Goal: Task Accomplishment & Management: Manage account settings

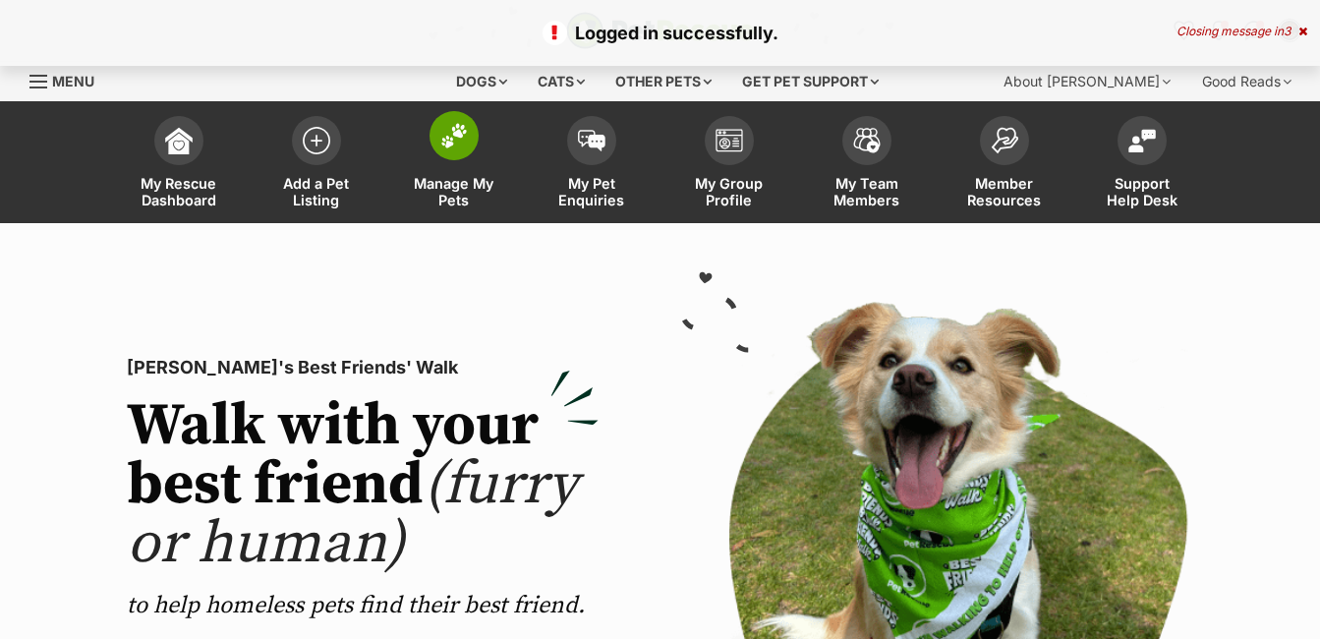
click at [464, 138] on img at bounding box center [454, 136] width 28 height 26
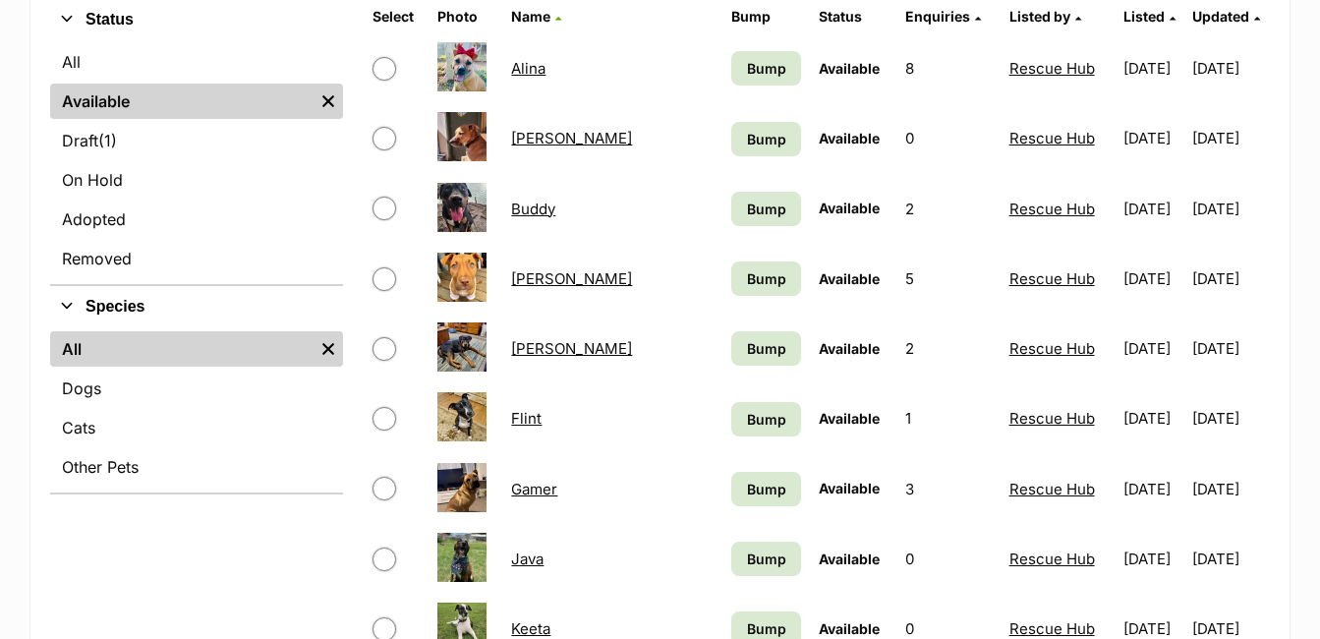
scroll to position [492, 0]
click at [526, 270] on link "Darla" at bounding box center [571, 277] width 121 height 19
click at [532, 275] on link "Darla" at bounding box center [571, 277] width 121 height 19
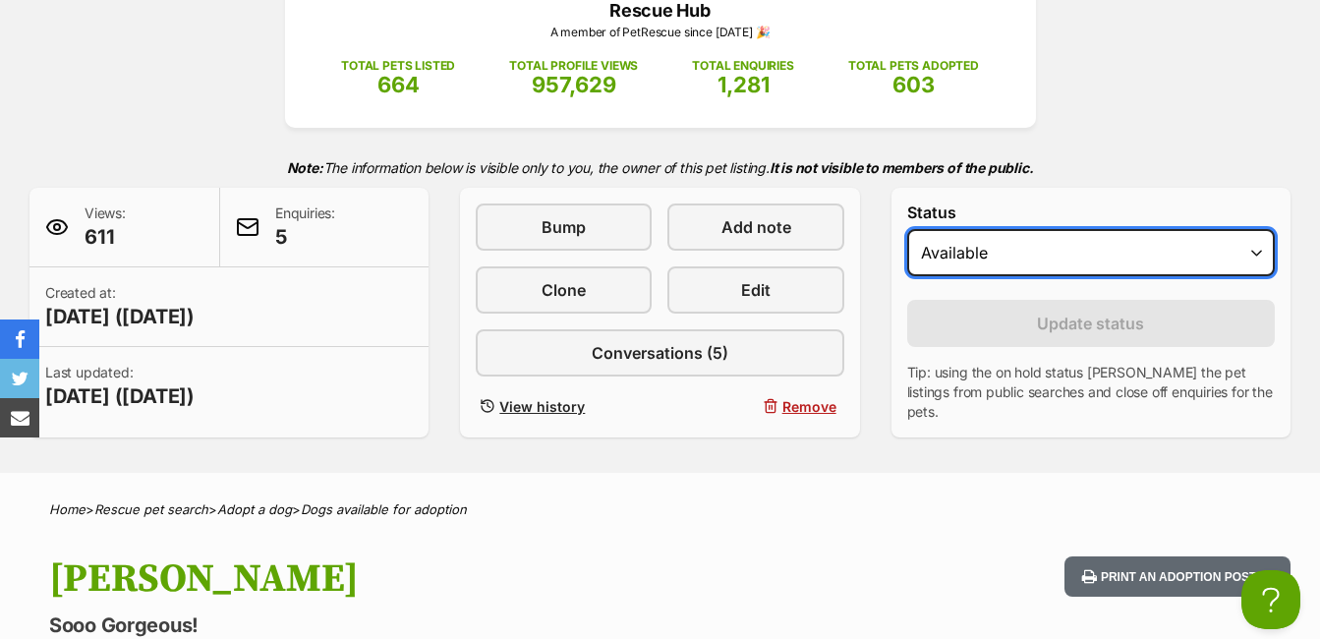
click at [1255, 257] on select "Draft - not available as listing has enquires Available On hold Adopted" at bounding box center [1091, 252] width 368 height 47
select select "on_hold"
click at [907, 229] on select "Draft - not available as listing has enquires Available On hold Adopted" at bounding box center [1091, 252] width 368 height 47
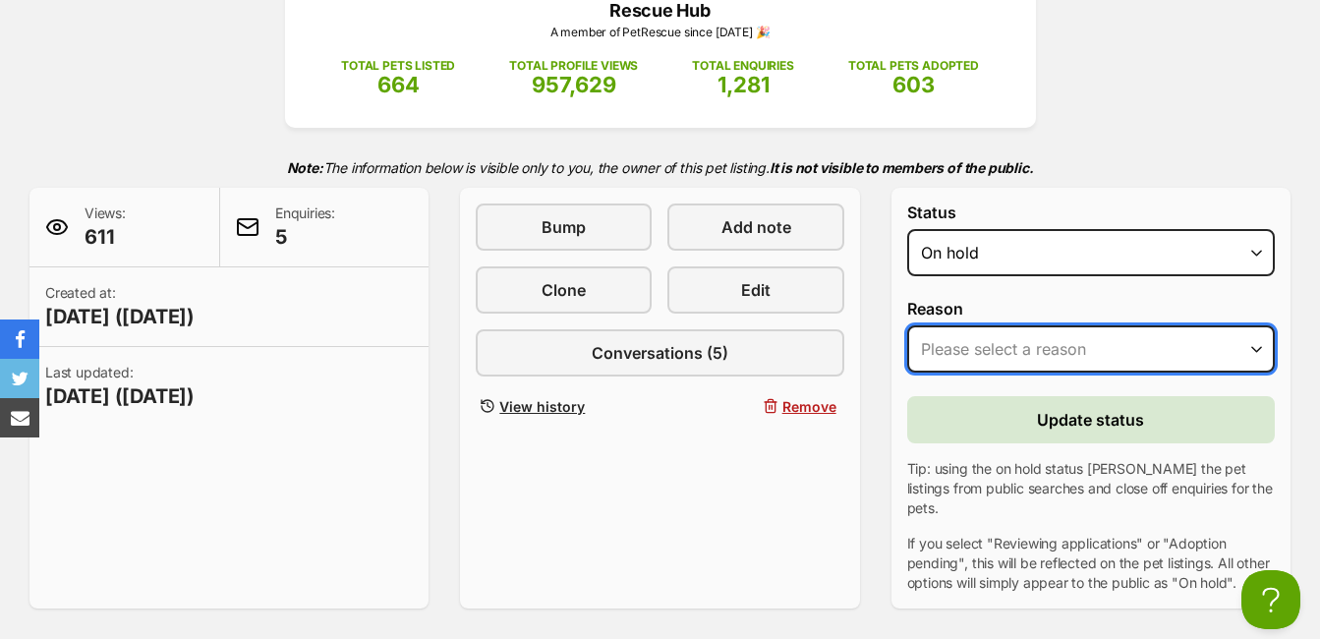
click at [1255, 344] on select "Please select a reason Medical reasons Reviewing applications Adoption pending …" at bounding box center [1091, 348] width 368 height 47
select select "reviewing_applications"
click at [907, 325] on select "Please select a reason Medical reasons Reviewing applications Adoption pending …" at bounding box center [1091, 348] width 368 height 47
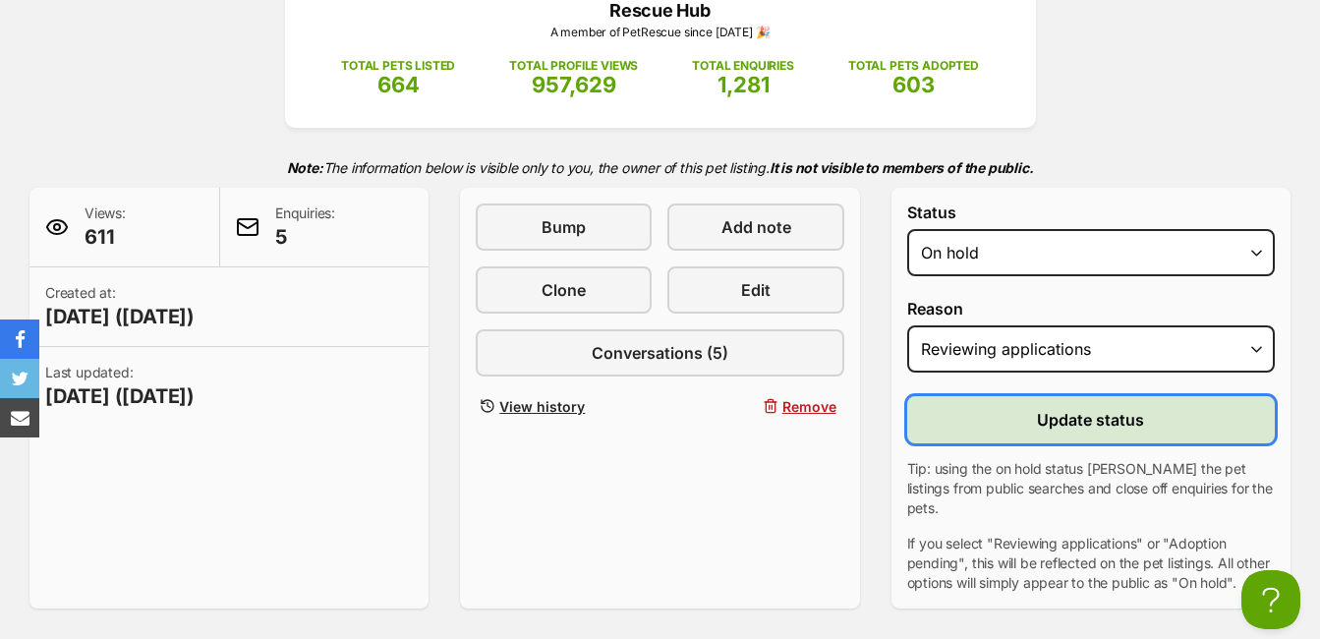
click at [1095, 413] on span "Update status" at bounding box center [1090, 420] width 107 height 24
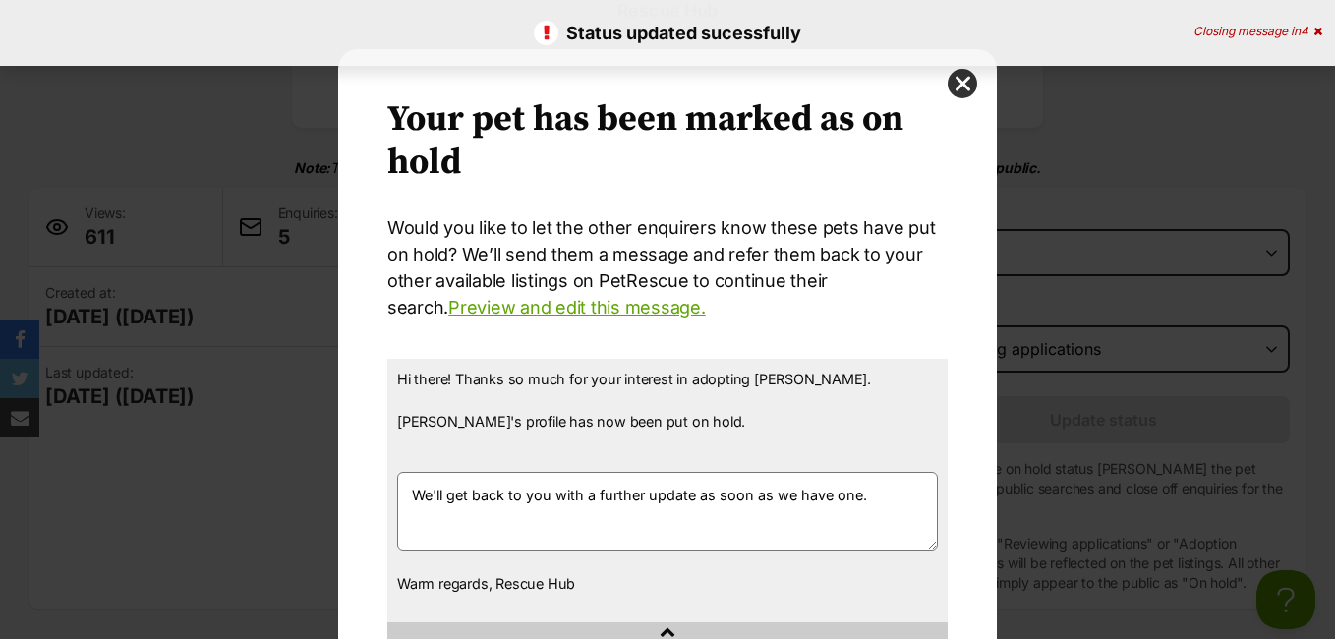
scroll to position [158, 0]
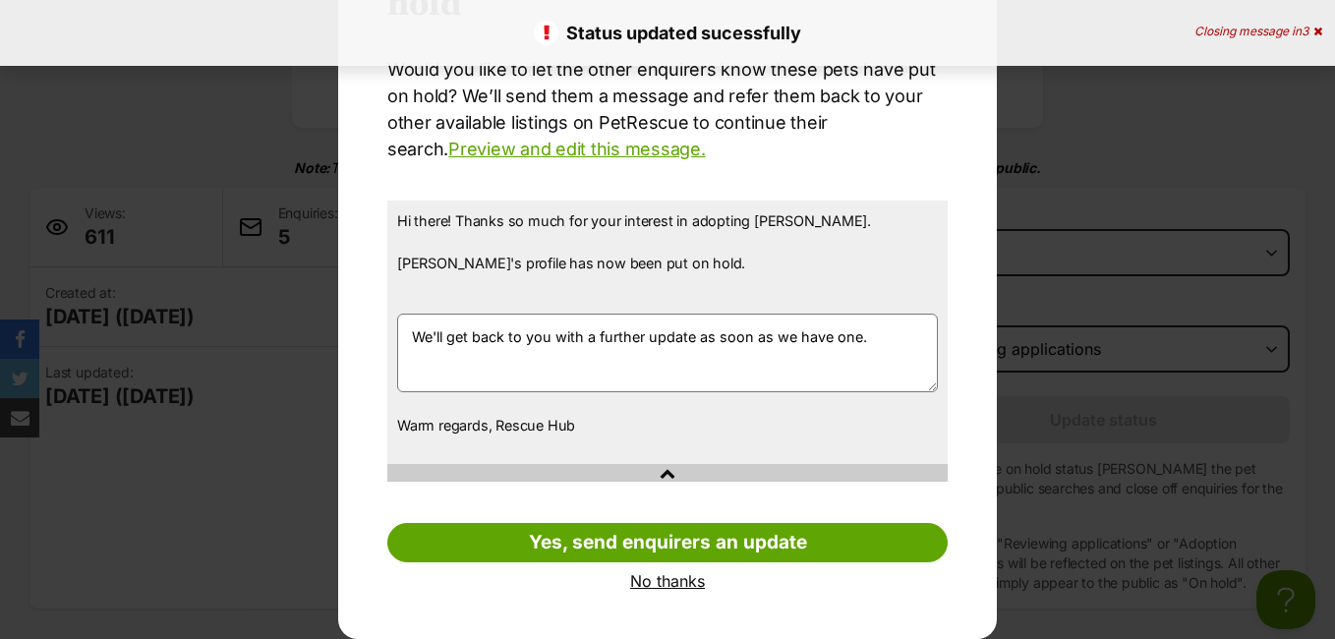
click at [659, 575] on link "No thanks" at bounding box center [667, 581] width 560 height 18
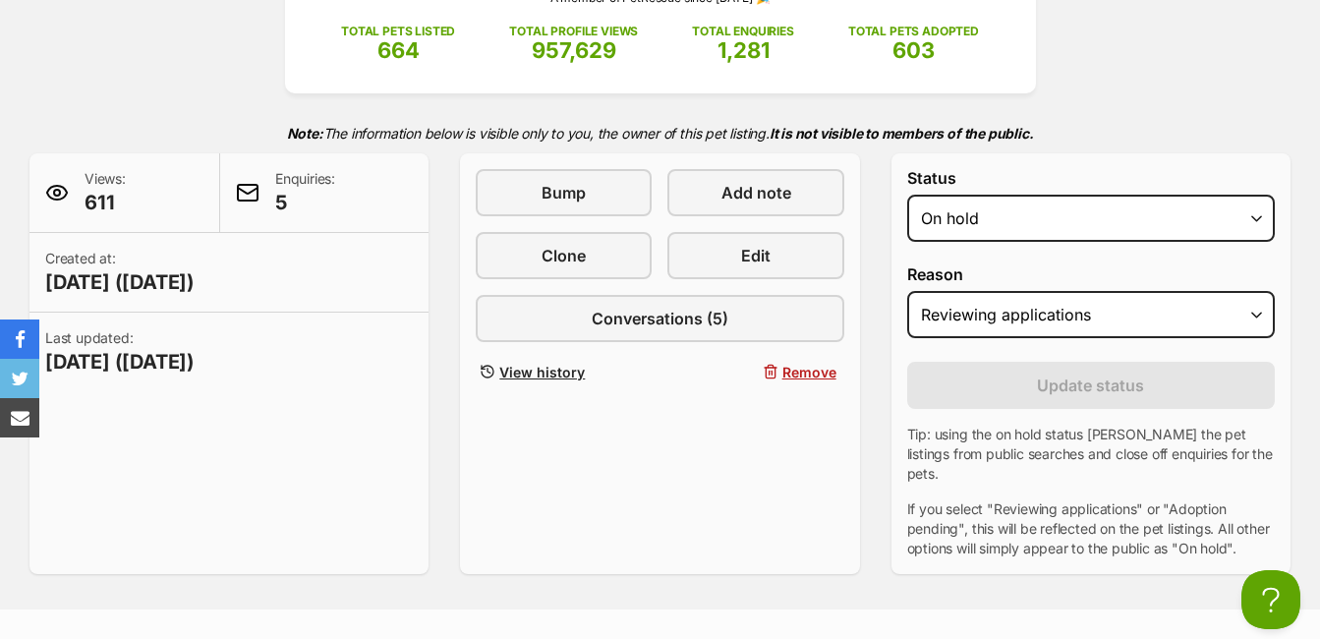
scroll to position [98, 0]
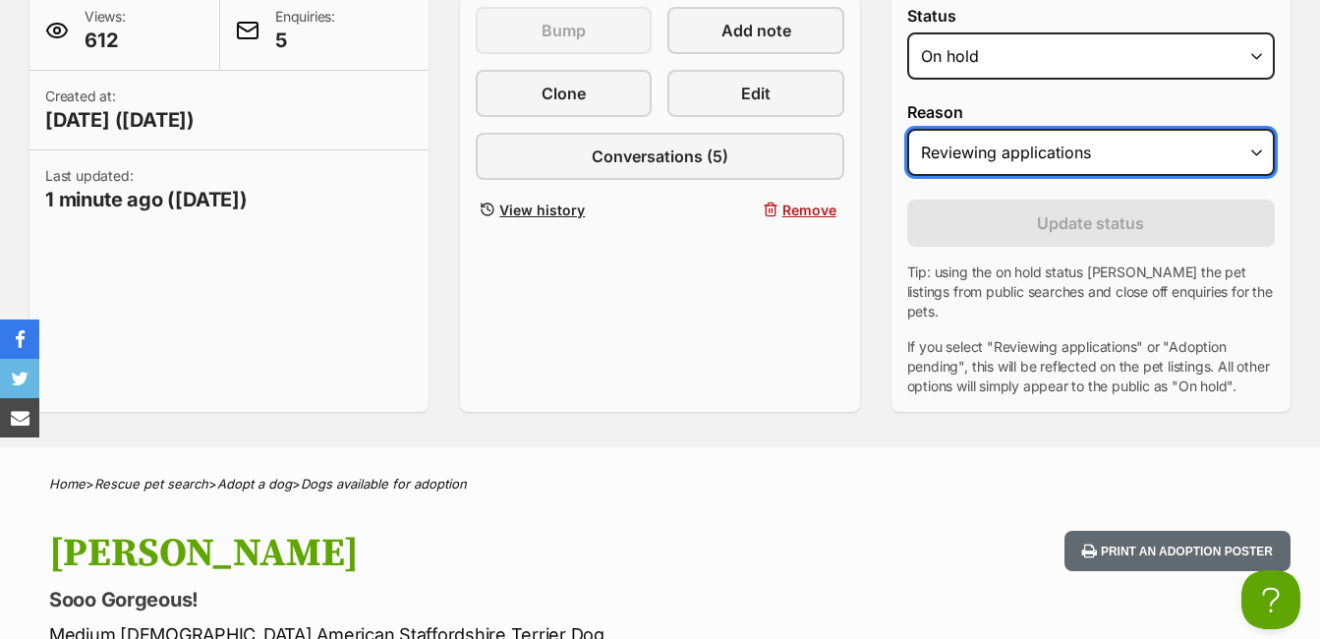
click at [1258, 153] on select "Please select a reason Medical reasons Reviewing applications Adoption pending …" at bounding box center [1091, 152] width 368 height 47
click at [907, 129] on select "Please select a reason Medical reasons Reviewing applications Adoption pending …" at bounding box center [1091, 152] width 368 height 47
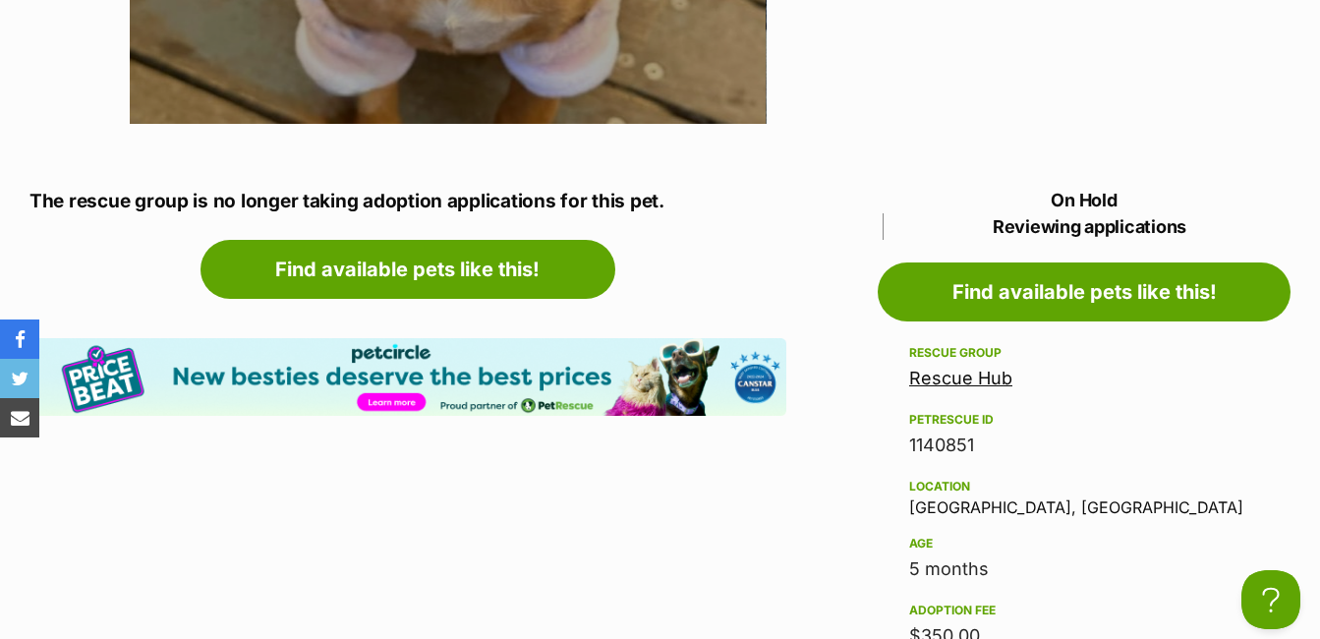
scroll to position [1769, 0]
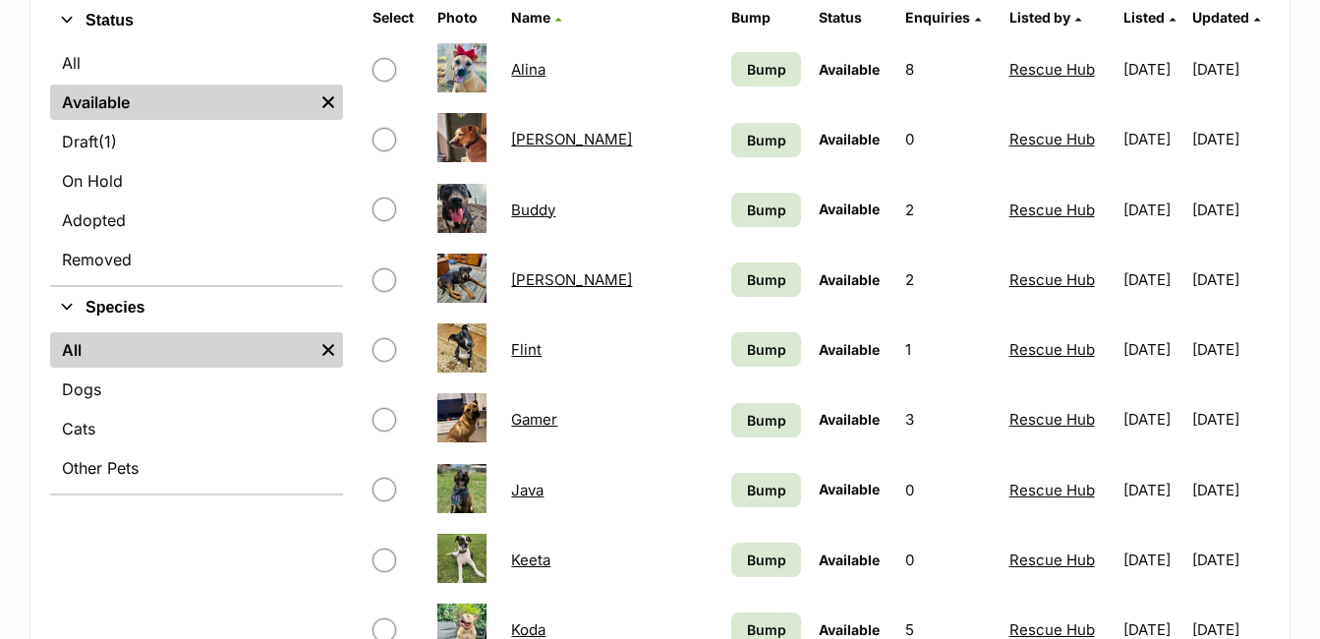
scroll to position [492, 0]
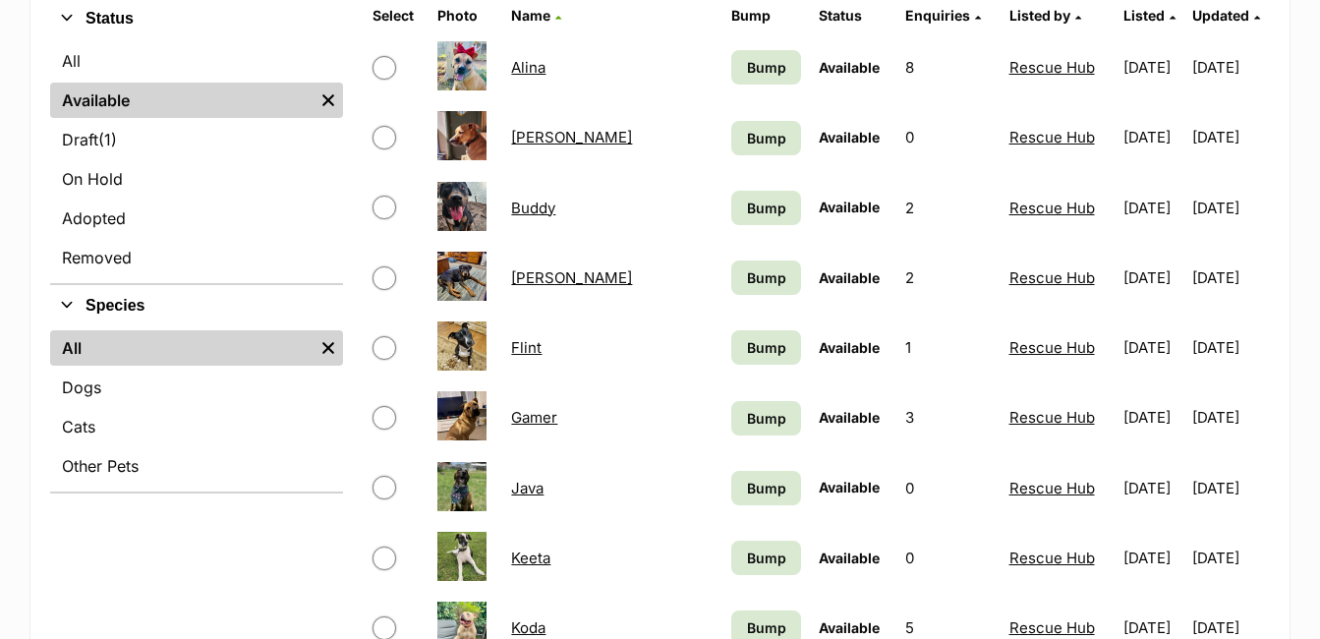
click at [534, 345] on link "Flint" at bounding box center [526, 347] width 30 height 19
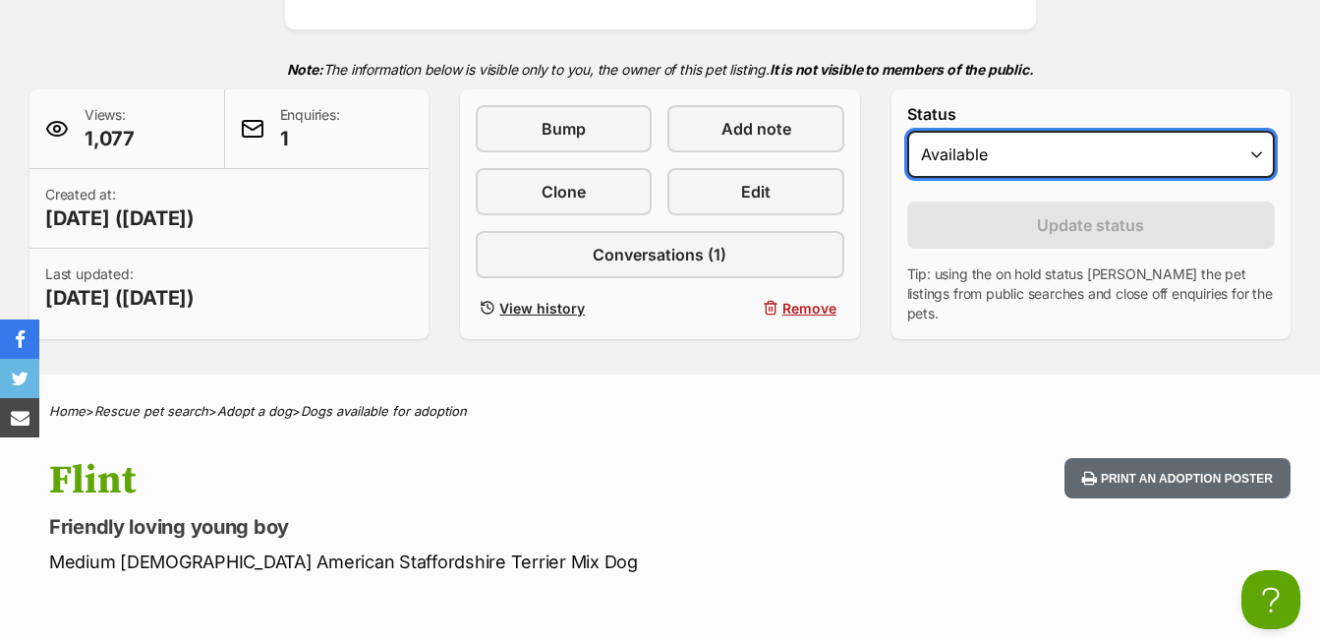
click at [1258, 151] on select "Draft - not available as listing has enquires Available On hold Adopted" at bounding box center [1091, 154] width 368 height 47
select select "on_hold"
click at [907, 131] on select "Draft - not available as listing has enquires Available On hold Adopted" at bounding box center [1091, 154] width 368 height 47
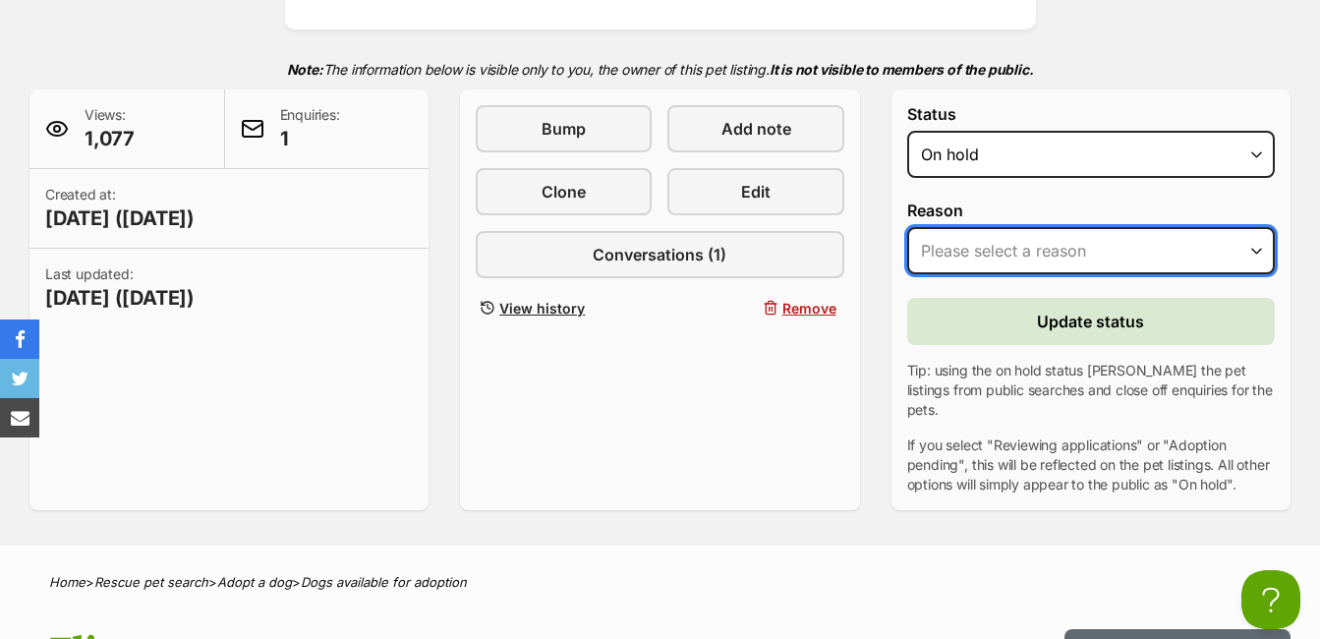
click at [1256, 250] on select "Please select a reason Medical reasons Reviewing applications Adoption pending …" at bounding box center [1091, 250] width 368 height 47
click at [907, 227] on select "Please select a reason Medical reasons Reviewing applications Adoption pending …" at bounding box center [1091, 250] width 368 height 47
click at [1258, 242] on select "Please select a reason Medical reasons Reviewing applications Adoption pending …" at bounding box center [1091, 250] width 368 height 47
select select "adoption_pending"
click at [907, 227] on select "Please select a reason Medical reasons Reviewing applications Adoption pending …" at bounding box center [1091, 250] width 368 height 47
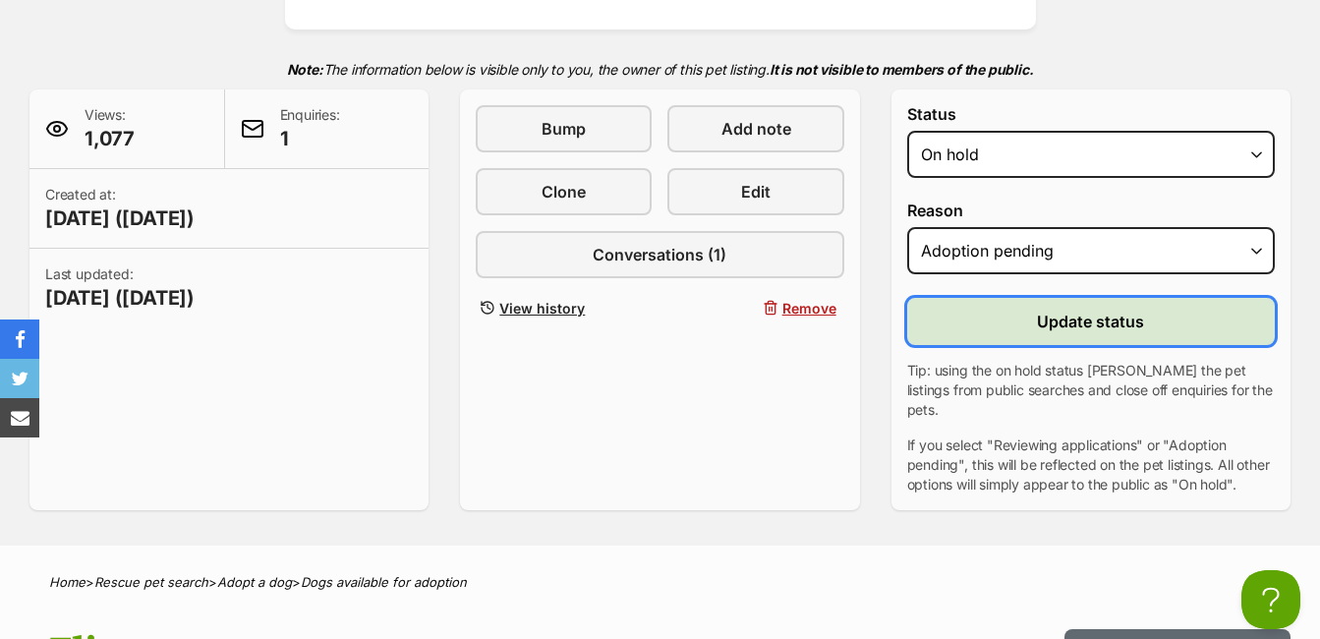
click at [1124, 317] on span "Update status" at bounding box center [1090, 322] width 107 height 24
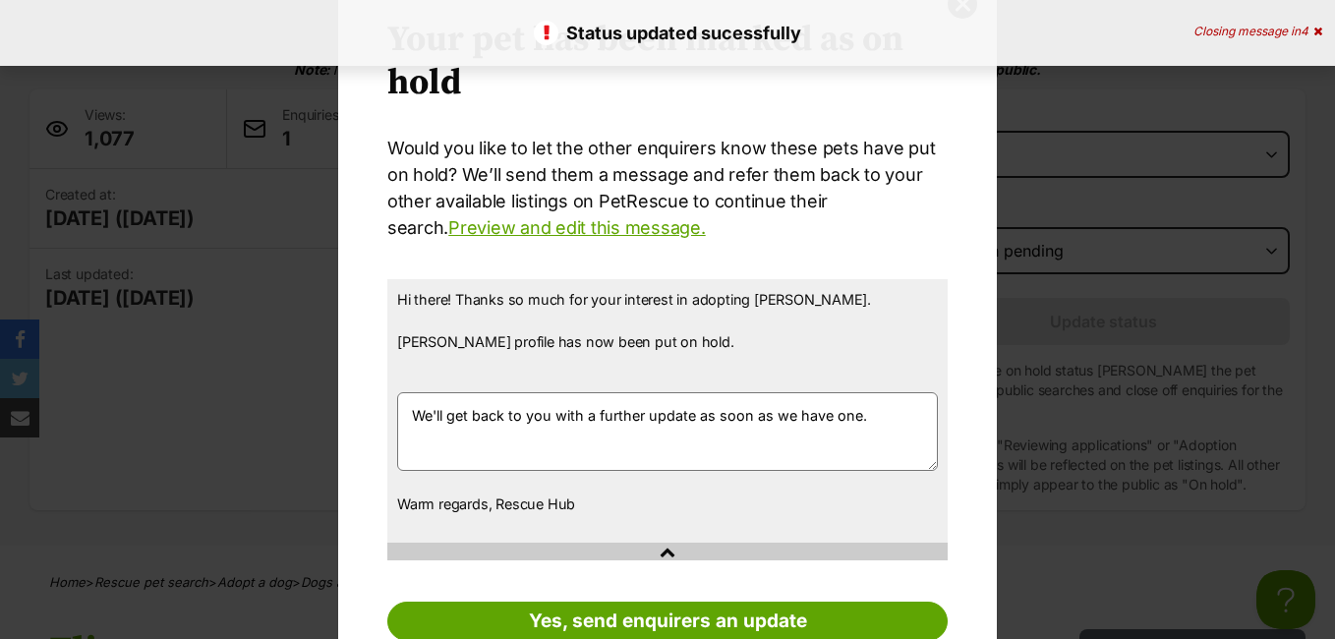
scroll to position [158, 0]
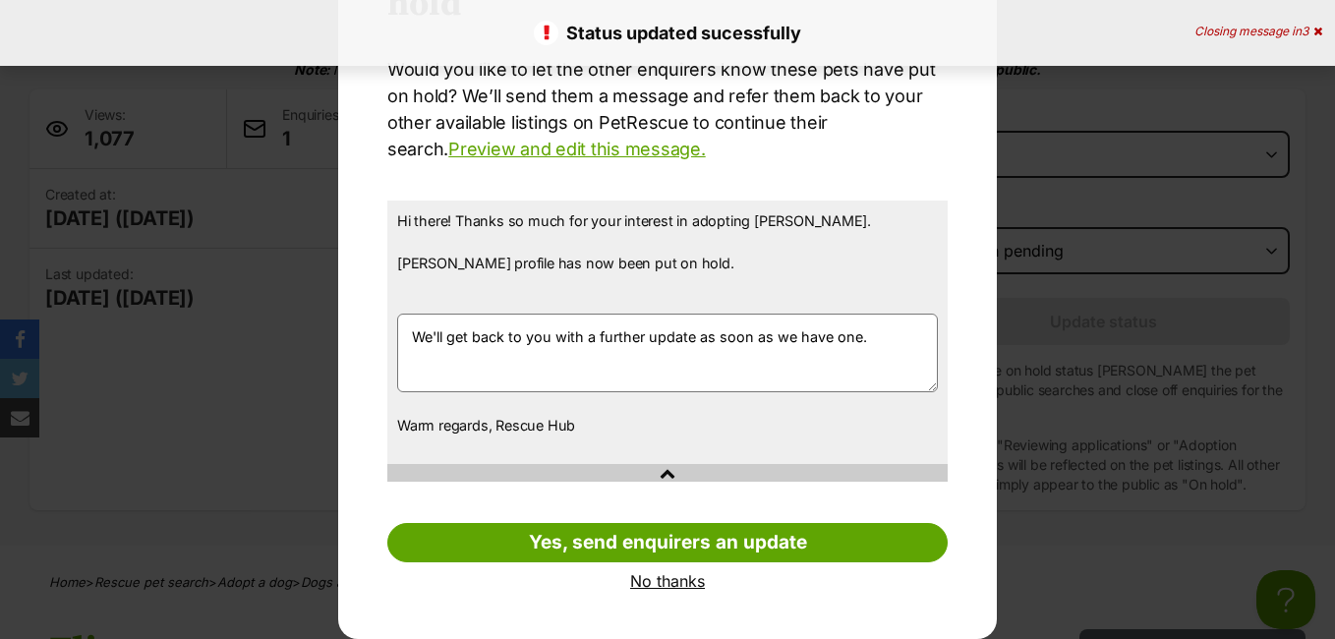
click at [646, 574] on link "No thanks" at bounding box center [667, 581] width 560 height 18
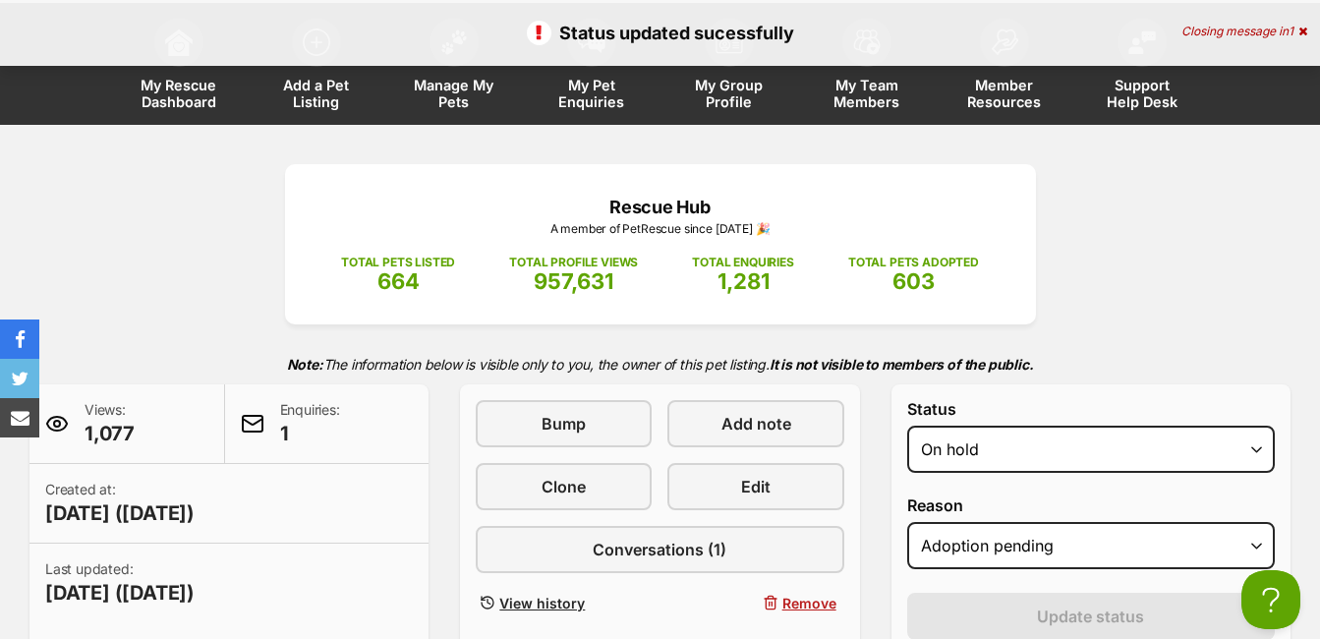
scroll to position [0, 0]
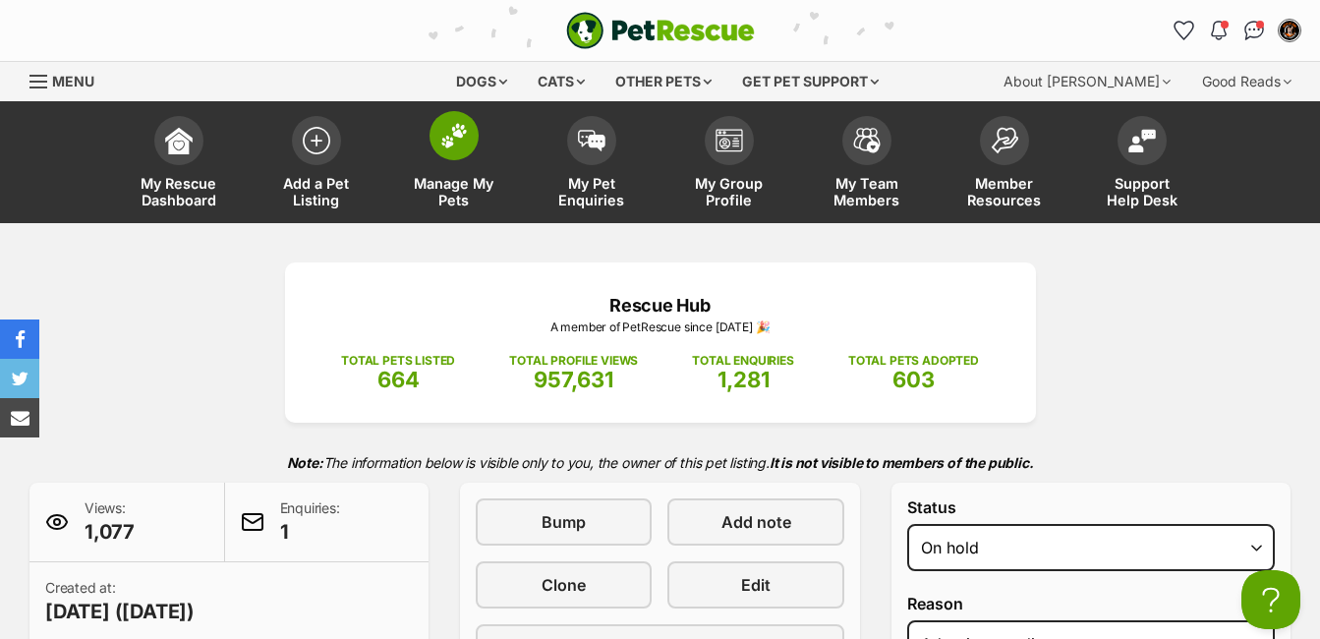
click at [443, 143] on img at bounding box center [454, 136] width 28 height 26
